Goal: Find specific page/section: Find specific page/section

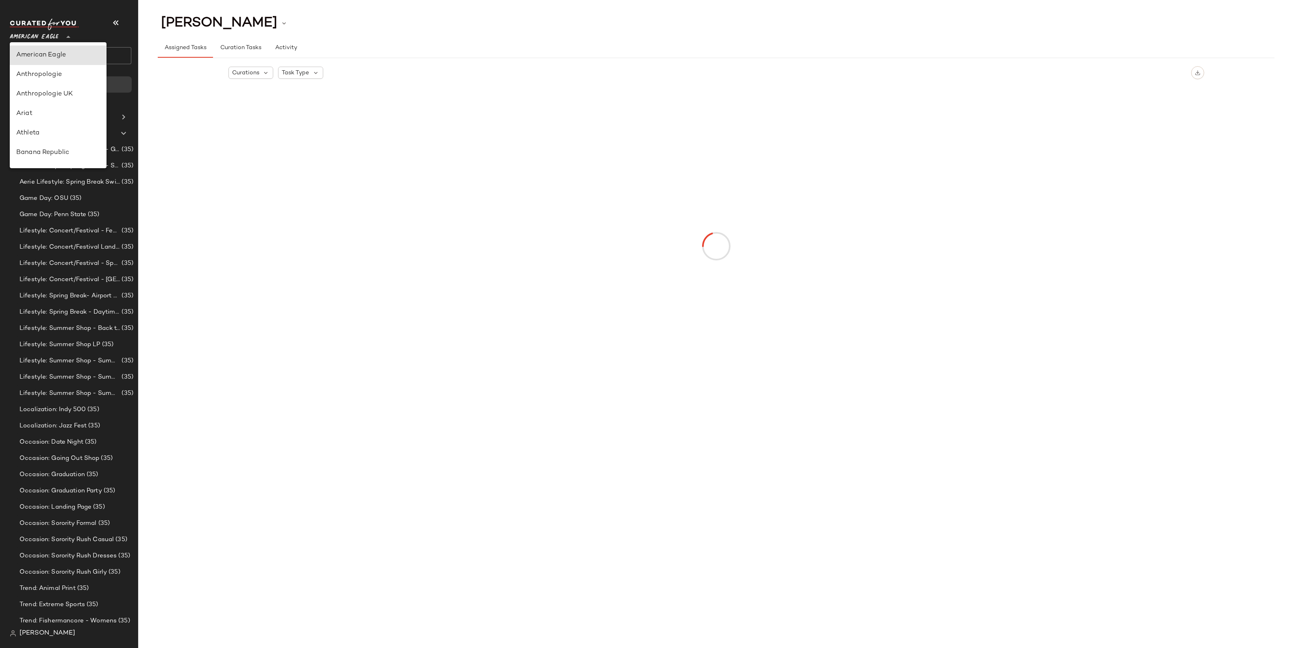
click at [38, 35] on span "American Eagle" at bounding box center [34, 35] width 49 height 15
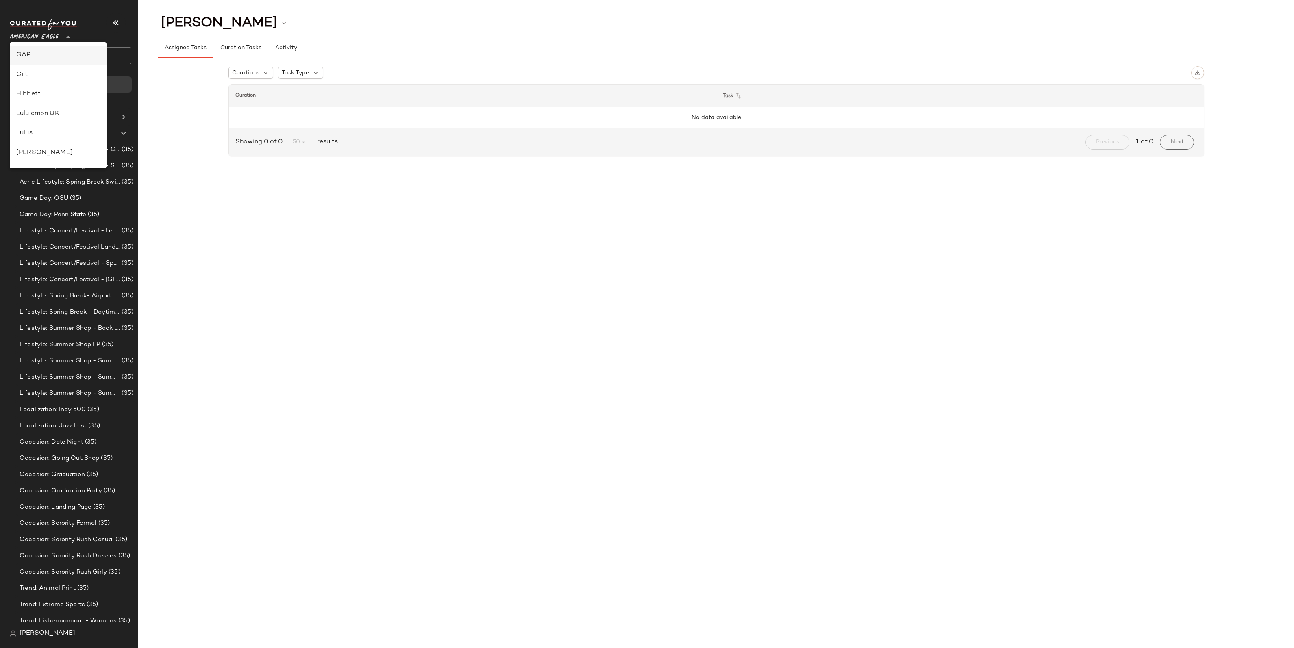
scroll to position [98, 0]
click at [34, 116] on div "Debenhams" at bounding box center [58, 114] width 84 height 10
type input "**"
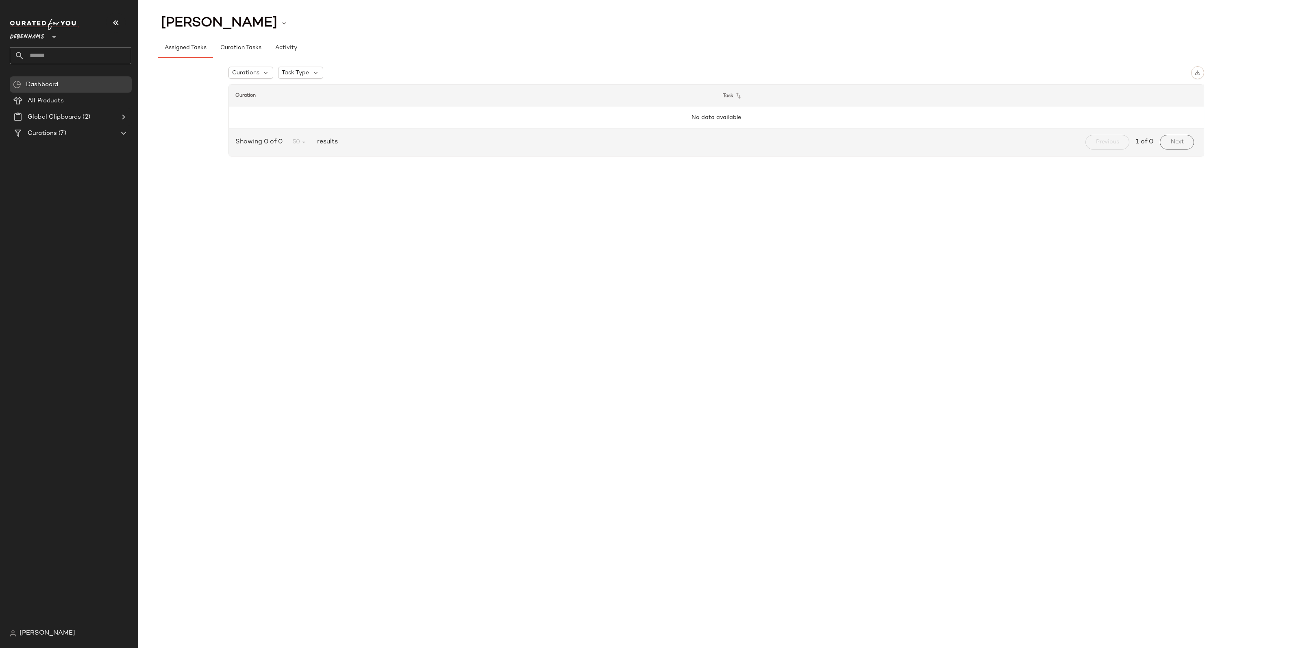
click at [40, 631] on span "[PERSON_NAME]" at bounding box center [48, 634] width 56 height 10
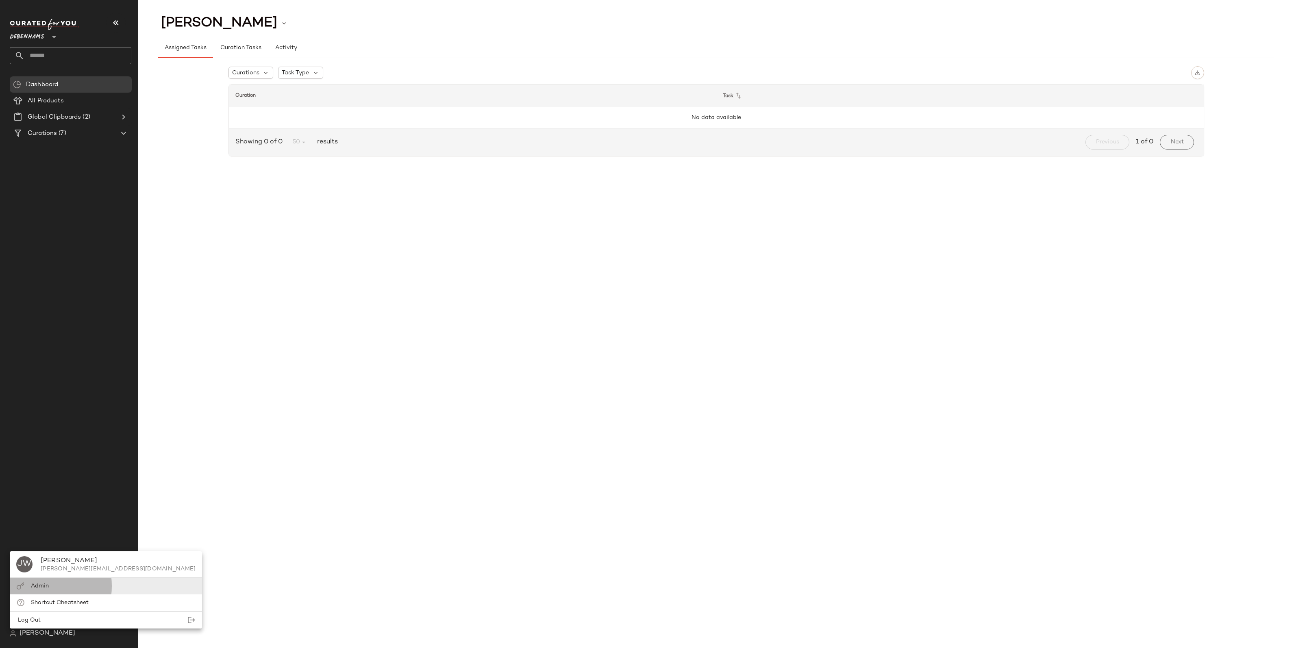
click at [43, 589] on span "Admin" at bounding box center [40, 586] width 18 height 6
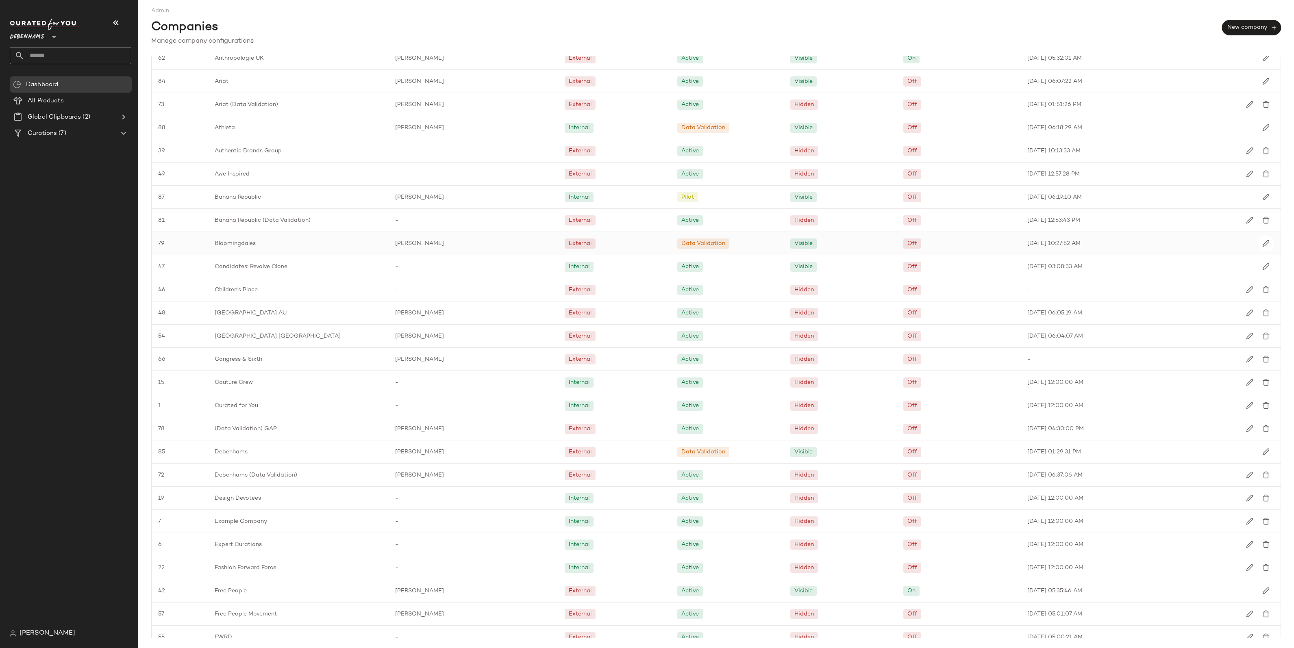
scroll to position [195, 0]
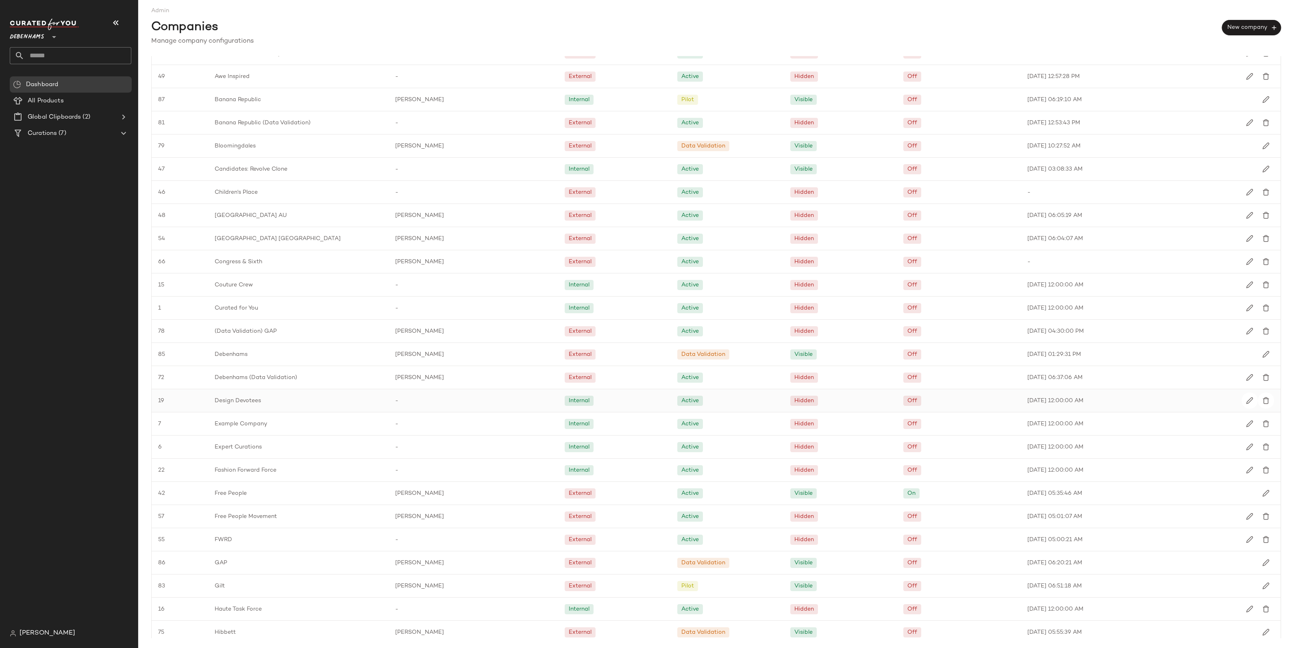
click at [247, 397] on span "Design Devotees" at bounding box center [238, 401] width 46 height 9
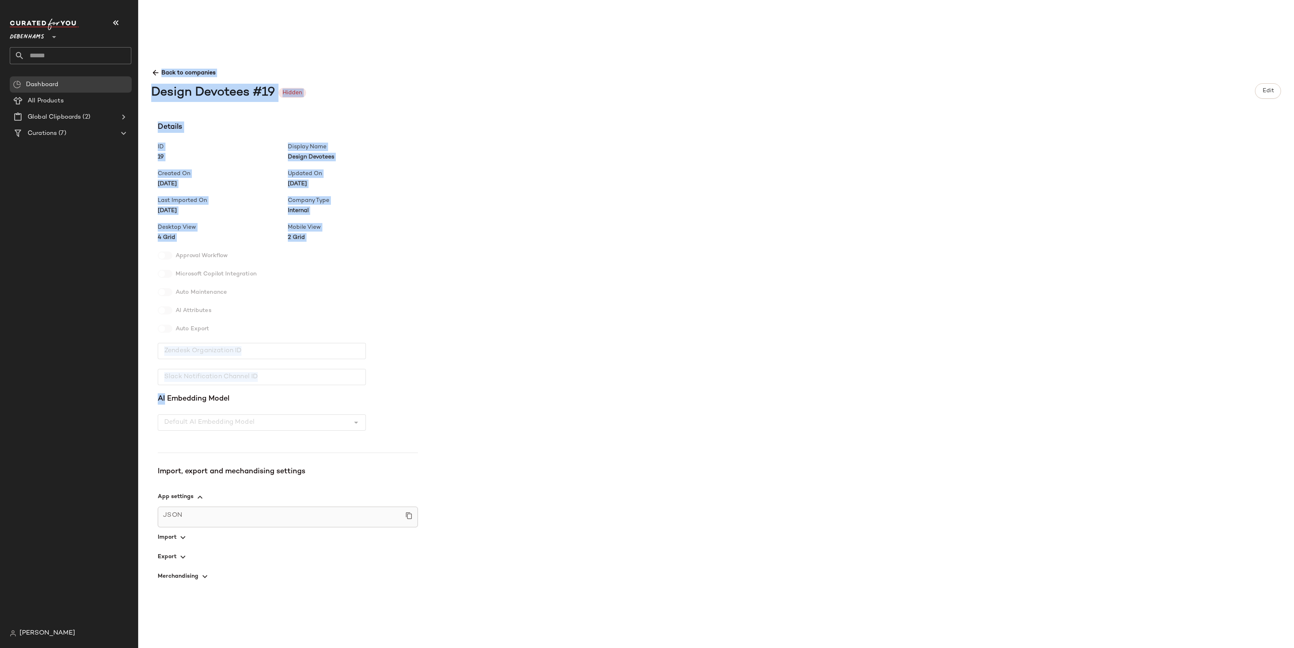
drag, startPoint x: 247, startPoint y: 397, endPoint x: 229, endPoint y: 320, distance: 79.0
click at [156, 77] on icon at bounding box center [155, 73] width 9 height 9
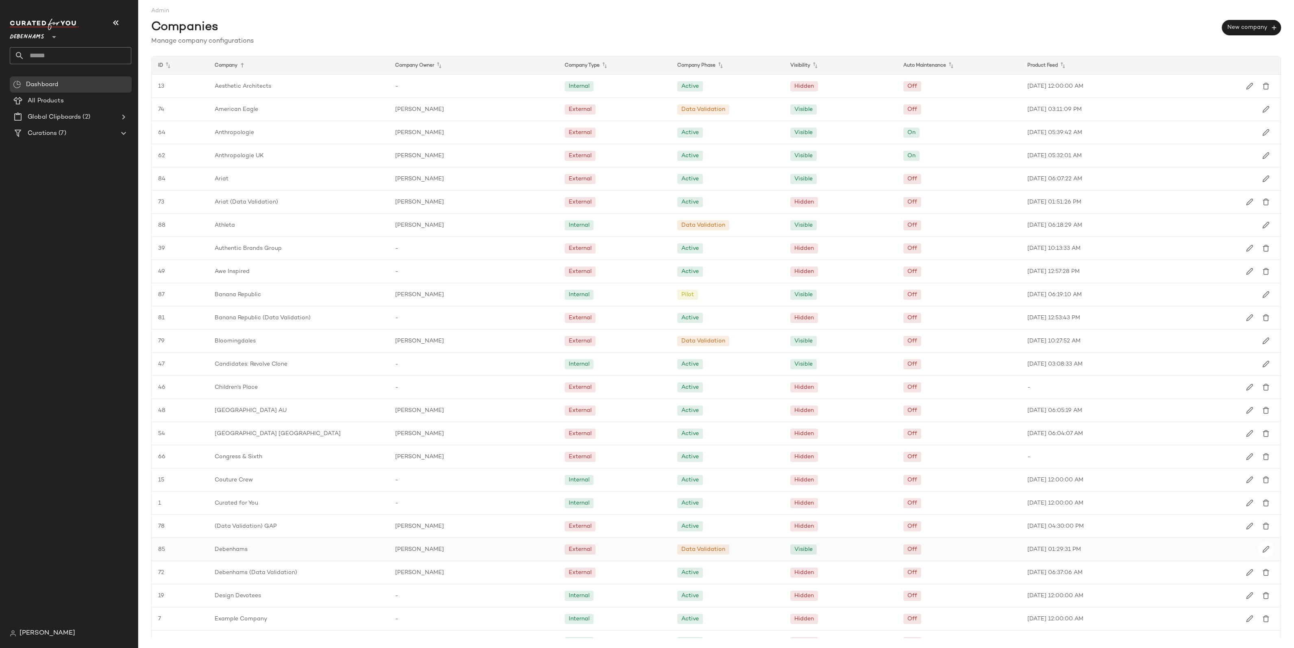
click at [245, 548] on span "Debenhams" at bounding box center [231, 549] width 33 height 9
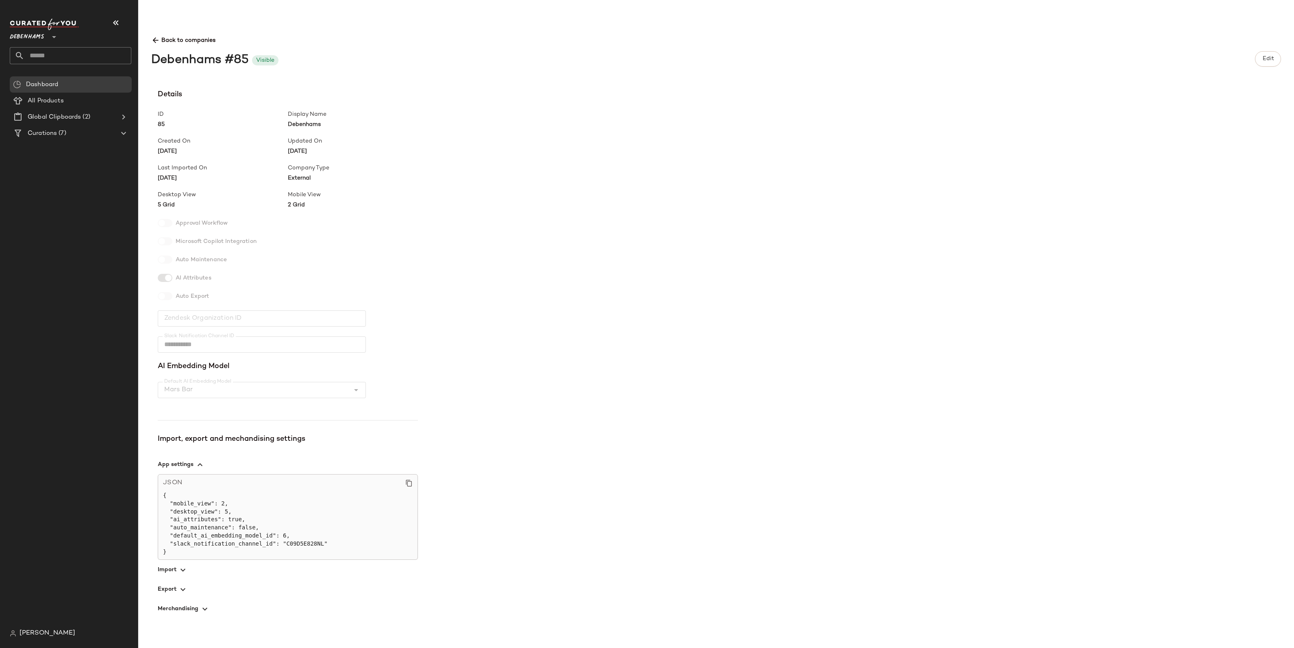
click at [186, 569] on icon "button" at bounding box center [183, 570] width 10 height 10
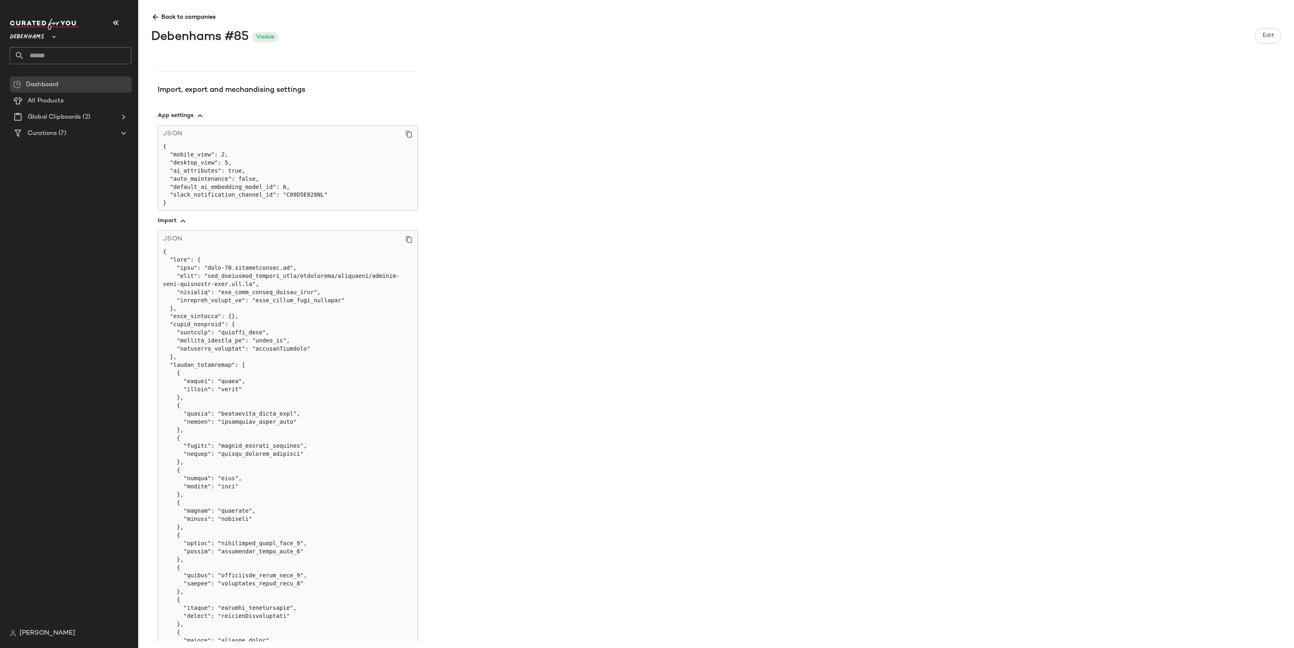
scroll to position [571, 0]
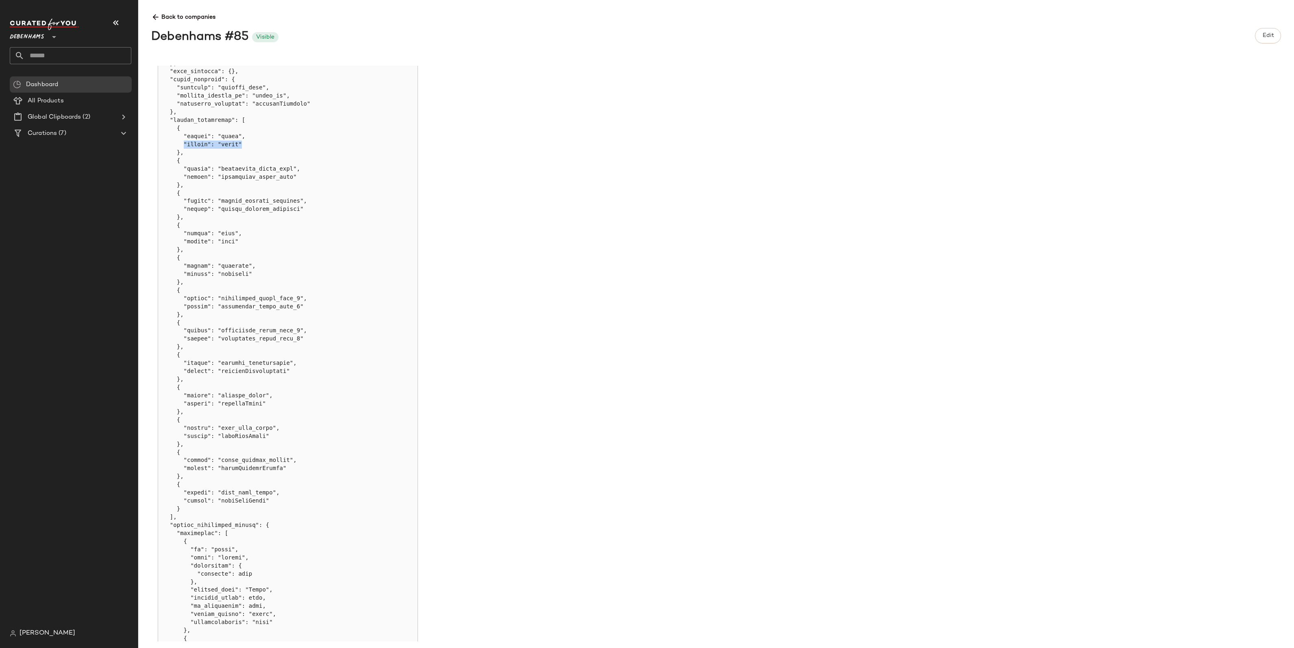
drag, startPoint x: 183, startPoint y: 143, endPoint x: 256, endPoint y: 144, distance: 72.4
drag, startPoint x: 243, startPoint y: 144, endPoint x: 243, endPoint y: 149, distance: 4.9
